Goal: Contribute content: Add original content to the website for others to see

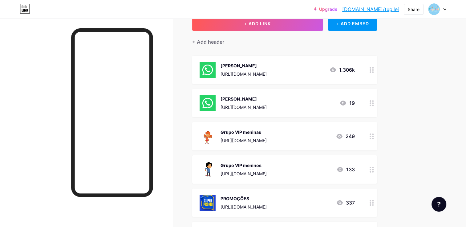
scroll to position [31, 0]
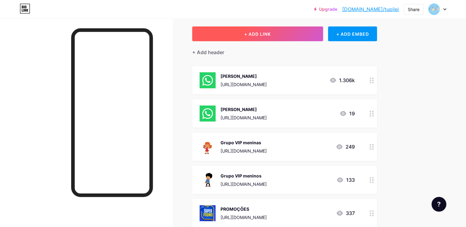
click at [255, 35] on span "+ ADD LINK" at bounding box center [257, 33] width 27 height 5
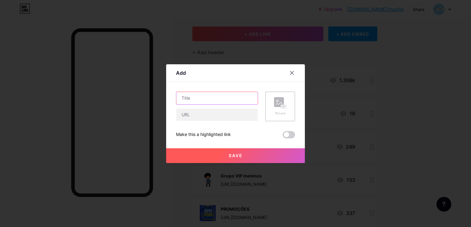
click at [218, 95] on input "text" at bounding box center [216, 98] width 81 height 12
type input "j"
type input "[PERSON_NAME]"
click at [281, 108] on rect at bounding box center [283, 106] width 5 height 3
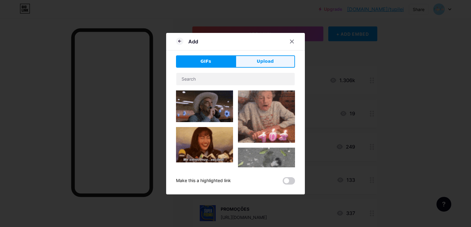
click at [262, 59] on span "Upload" at bounding box center [265, 61] width 17 height 6
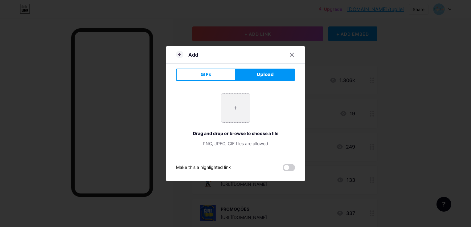
click at [242, 104] on input "file" at bounding box center [235, 108] width 29 height 29
click at [288, 58] on div at bounding box center [291, 54] width 11 height 11
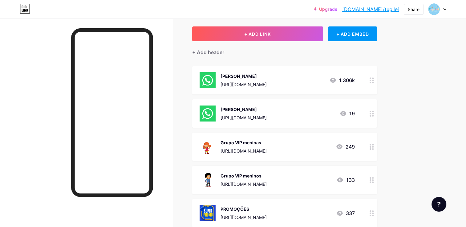
click at [211, 82] on img at bounding box center [208, 80] width 16 height 16
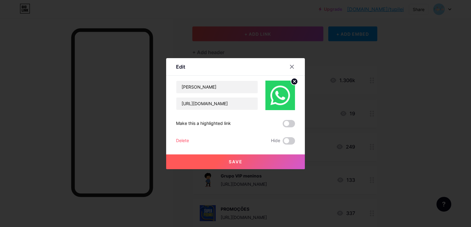
click at [277, 94] on img at bounding box center [280, 96] width 30 height 30
click at [292, 63] on div at bounding box center [291, 66] width 11 height 11
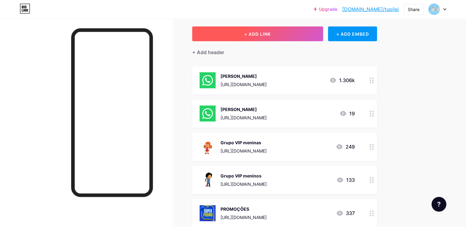
click at [227, 34] on button "+ ADD LINK" at bounding box center [257, 34] width 131 height 15
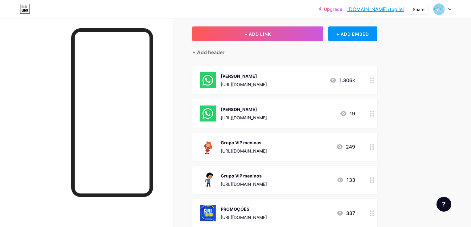
click at [282, 104] on icon at bounding box center [279, 104] width 6 height 2
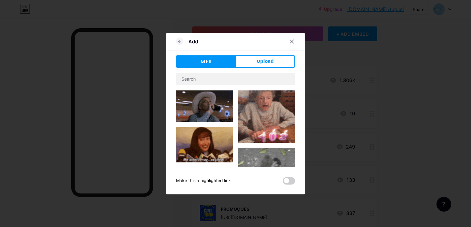
click at [256, 61] on button "Upload" at bounding box center [264, 61] width 59 height 12
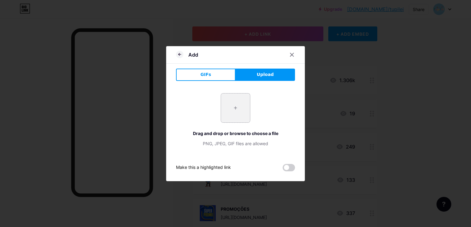
click at [239, 107] on input "file" at bounding box center [235, 108] width 29 height 29
type input "C:\fakepath\R.png"
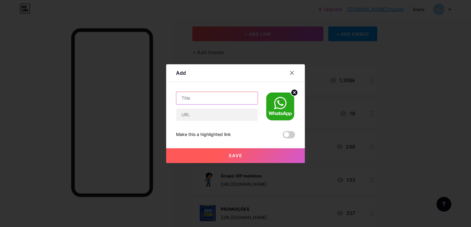
click at [210, 101] on input "text" at bounding box center [216, 98] width 81 height 12
type input "[PERSON_NAME]"
click at [233, 151] on button "Save" at bounding box center [235, 156] width 139 height 15
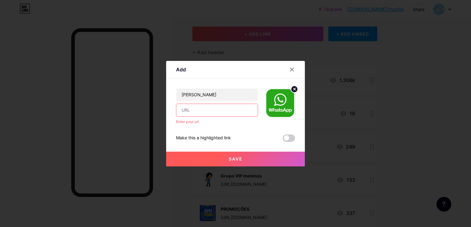
click at [197, 111] on input "text" at bounding box center [216, 110] width 81 height 12
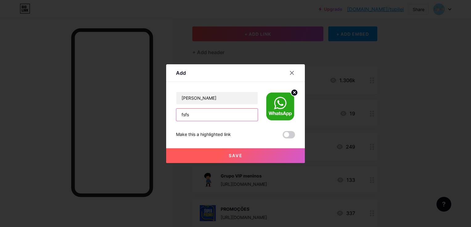
type input "fsfs"
click at [227, 152] on button "Save" at bounding box center [235, 156] width 139 height 15
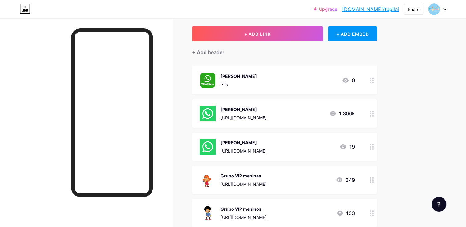
click at [267, 117] on div "[URL][DOMAIN_NAME]" at bounding box center [244, 118] width 46 height 6
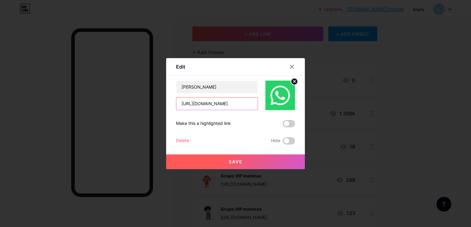
drag, startPoint x: 248, startPoint y: 106, endPoint x: 177, endPoint y: 101, distance: 71.4
click at [177, 101] on input "[URL][DOMAIN_NAME]" at bounding box center [216, 104] width 81 height 12
click at [290, 64] on div at bounding box center [291, 66] width 11 height 11
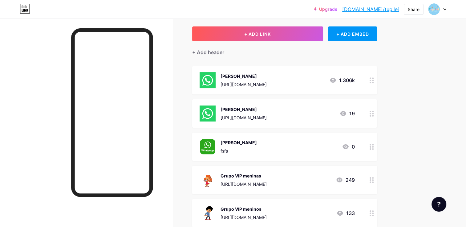
click at [207, 112] on img at bounding box center [208, 114] width 16 height 16
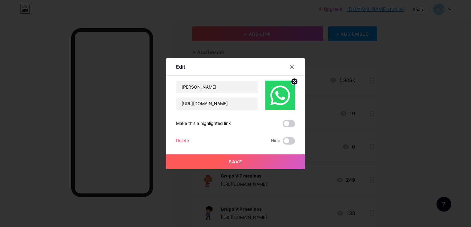
click at [294, 83] on circle at bounding box center [294, 81] width 7 height 7
click at [285, 98] on div "Picture" at bounding box center [280, 95] width 12 height 18
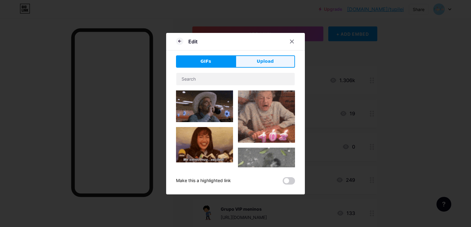
click at [258, 60] on span "Upload" at bounding box center [265, 61] width 17 height 6
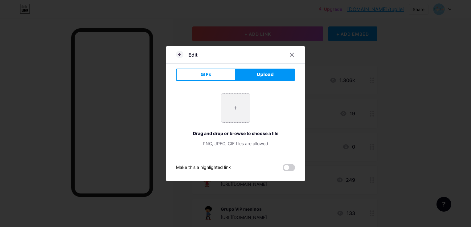
click at [243, 109] on input "file" at bounding box center [235, 108] width 29 height 29
type input "C:\fakepath\R.png"
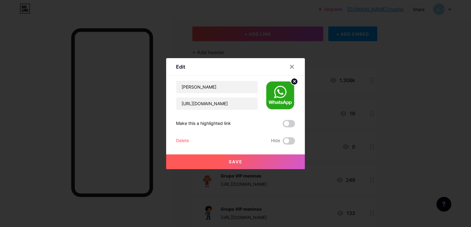
click at [242, 163] on span "Save" at bounding box center [236, 161] width 14 height 5
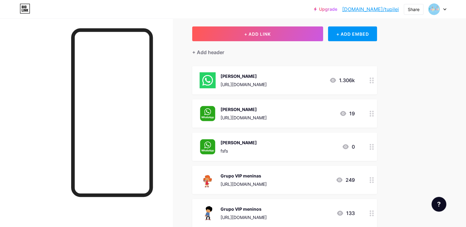
click at [212, 81] on img at bounding box center [208, 80] width 16 height 16
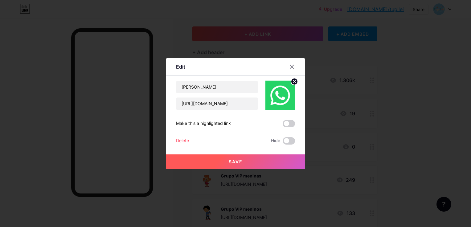
click at [293, 83] on icon at bounding box center [294, 81] width 2 height 2
click at [279, 97] on icon at bounding box center [280, 91] width 12 height 11
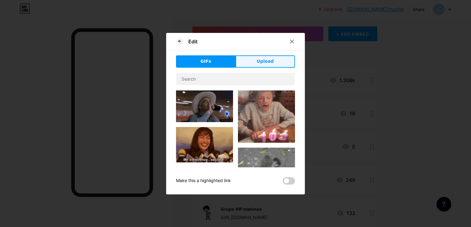
click at [253, 62] on button "Upload" at bounding box center [264, 61] width 59 height 12
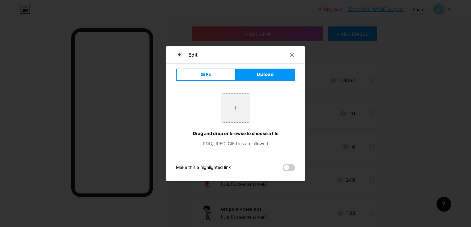
click at [240, 110] on input "file" at bounding box center [235, 108] width 29 height 29
type input "C:\fakepath\R.png"
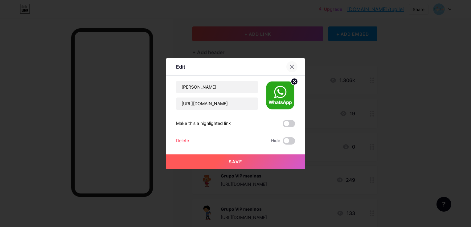
click at [293, 66] on icon at bounding box center [291, 66] width 3 height 3
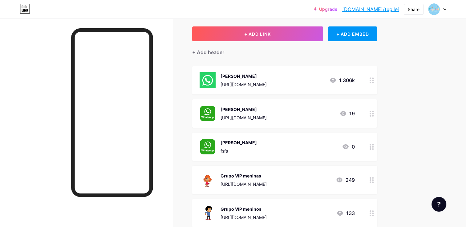
click at [207, 78] on img at bounding box center [208, 80] width 16 height 16
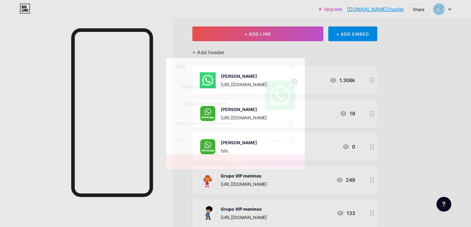
click at [293, 84] on circle at bounding box center [294, 81] width 7 height 7
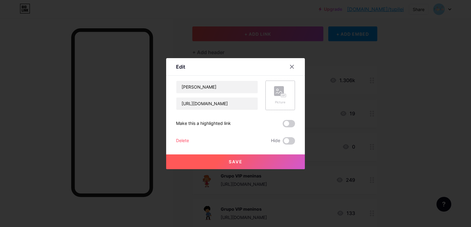
click at [284, 98] on div "Picture" at bounding box center [280, 95] width 12 height 18
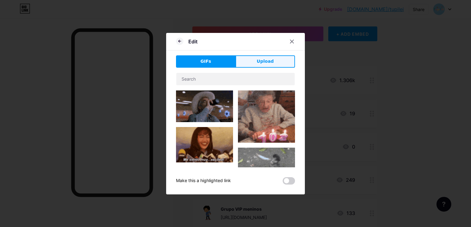
click at [250, 63] on button "Upload" at bounding box center [264, 61] width 59 height 12
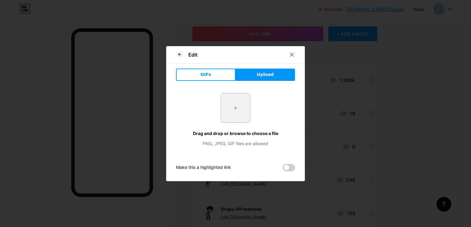
click at [243, 106] on input "file" at bounding box center [235, 108] width 29 height 29
type input "C:\fakepath\R.png"
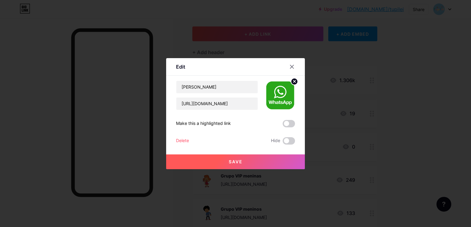
click at [225, 164] on button "Save" at bounding box center [235, 162] width 139 height 15
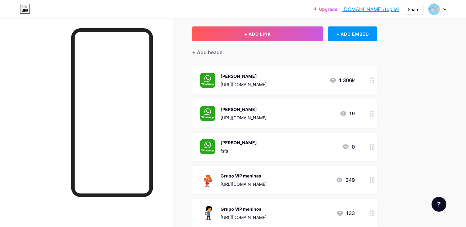
click at [246, 155] on div "[PERSON_NAME] fsfs 0" at bounding box center [284, 147] width 185 height 28
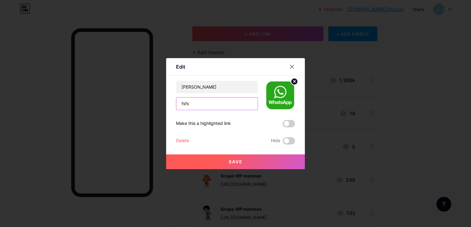
click at [193, 101] on input "fsfs" at bounding box center [216, 104] width 81 height 12
paste input "[URL][DOMAIN_NAME]"
type input "[URL][DOMAIN_NAME]"
click at [247, 162] on button "Save" at bounding box center [235, 162] width 139 height 15
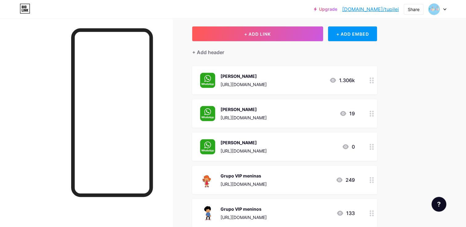
click at [391, 9] on link "[DOMAIN_NAME]/tupilei" at bounding box center [370, 9] width 57 height 7
